Goal: Find specific page/section: Find specific page/section

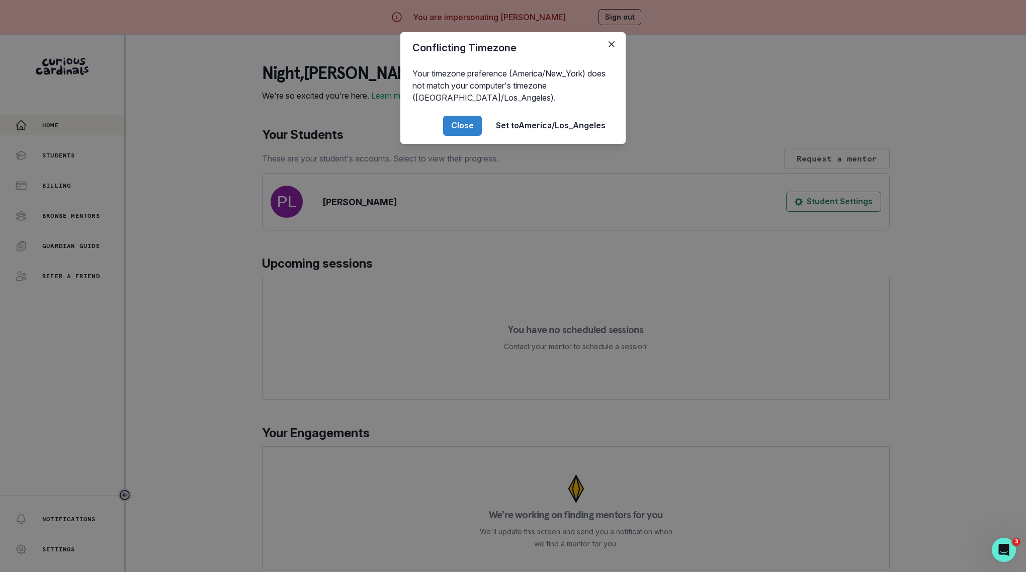
click at [244, 324] on div "Conflicting Timezone Your timezone preference (America/New_York) does not match…" at bounding box center [513, 286] width 1026 height 572
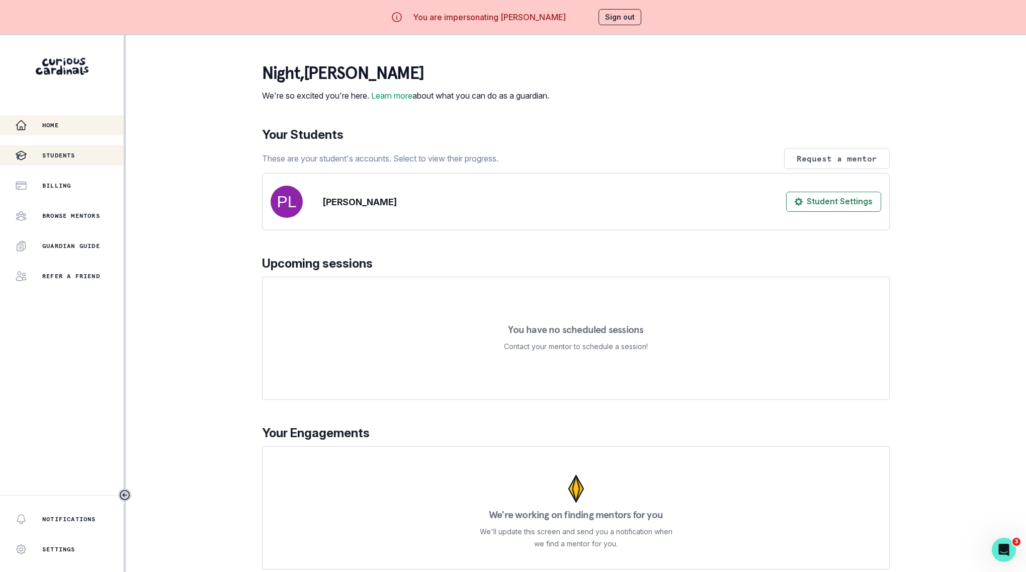
click at [46, 147] on button "Students" at bounding box center [62, 155] width 124 height 20
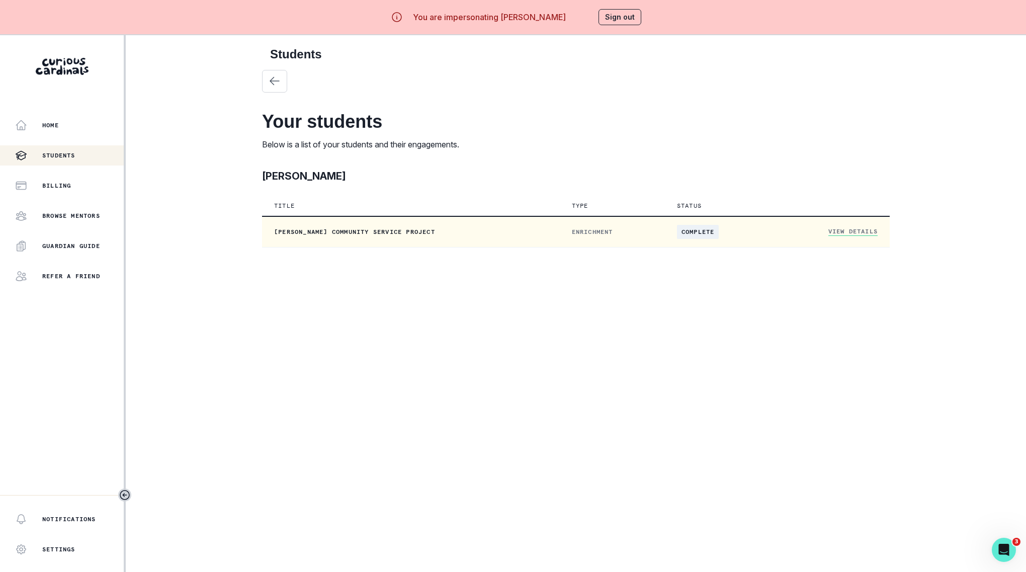
click at [836, 235] on td "View Details" at bounding box center [830, 231] width 119 height 31
click at [837, 230] on link "View Details" at bounding box center [852, 231] width 49 height 9
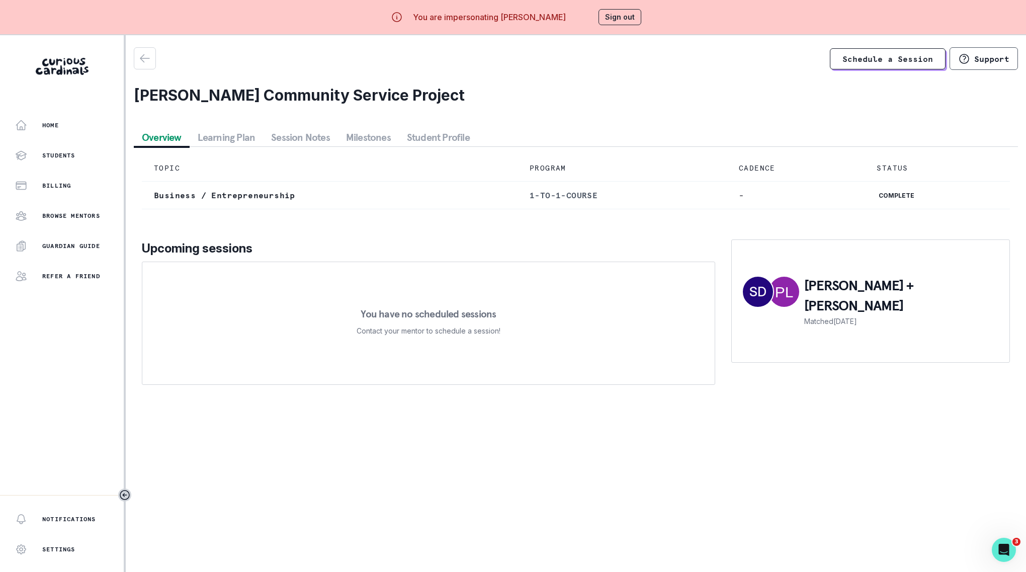
click at [364, 141] on button "Milestones" at bounding box center [368, 137] width 61 height 18
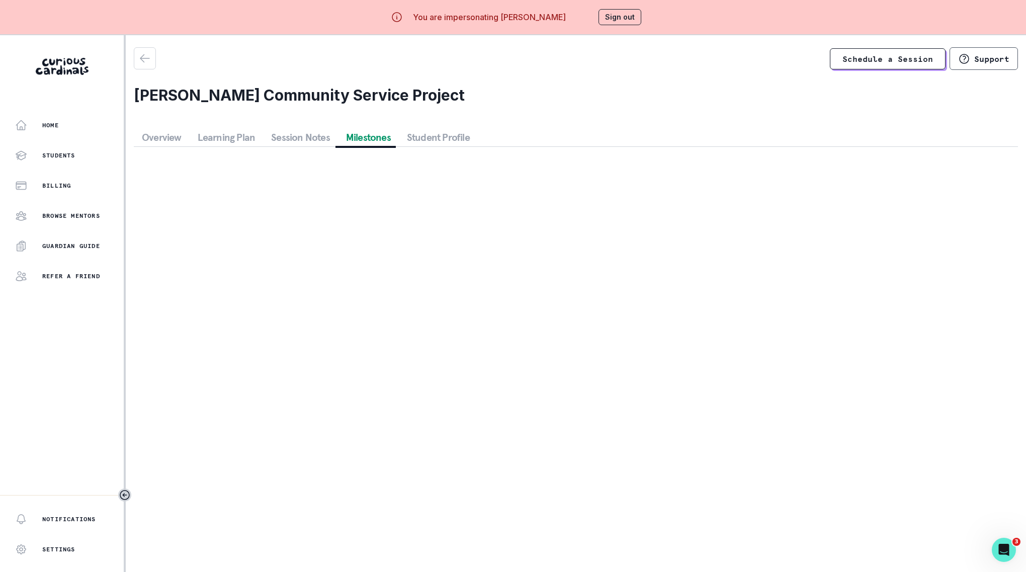
click at [291, 140] on button "Session Notes" at bounding box center [300, 137] width 75 height 18
